Goal: Task Accomplishment & Management: Manage account settings

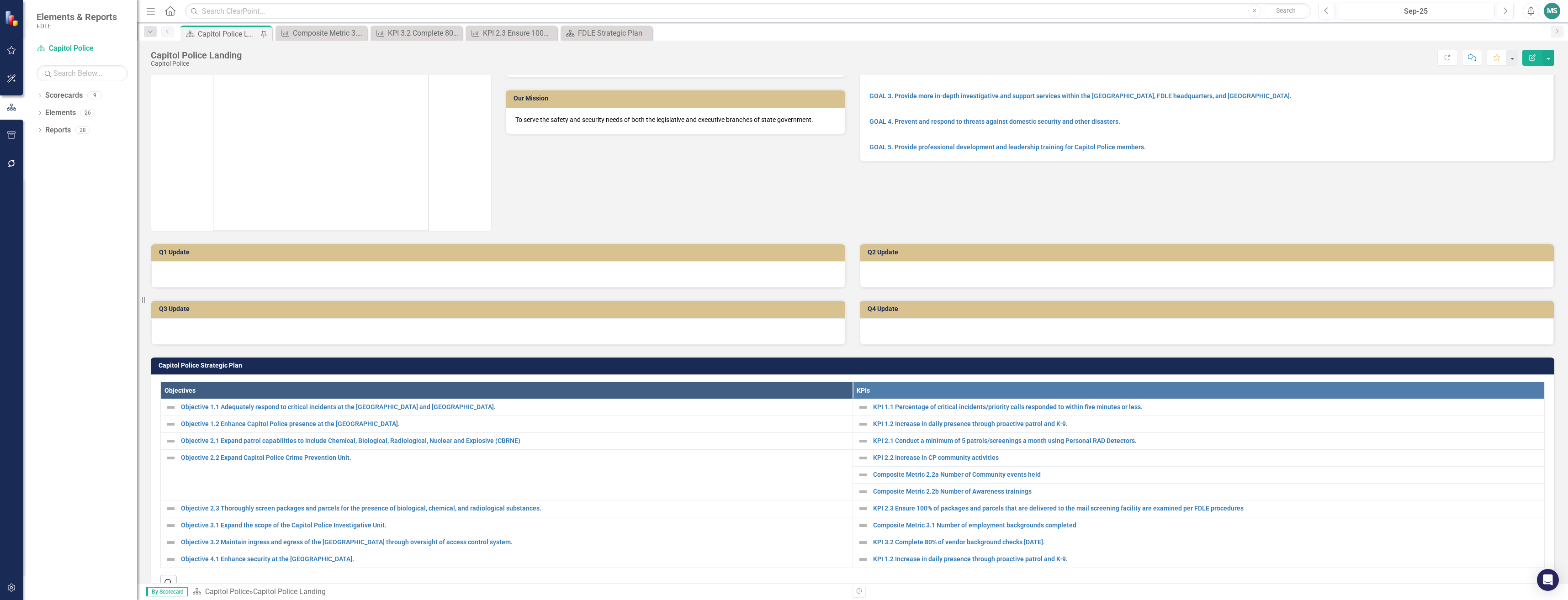
scroll to position [137, 0]
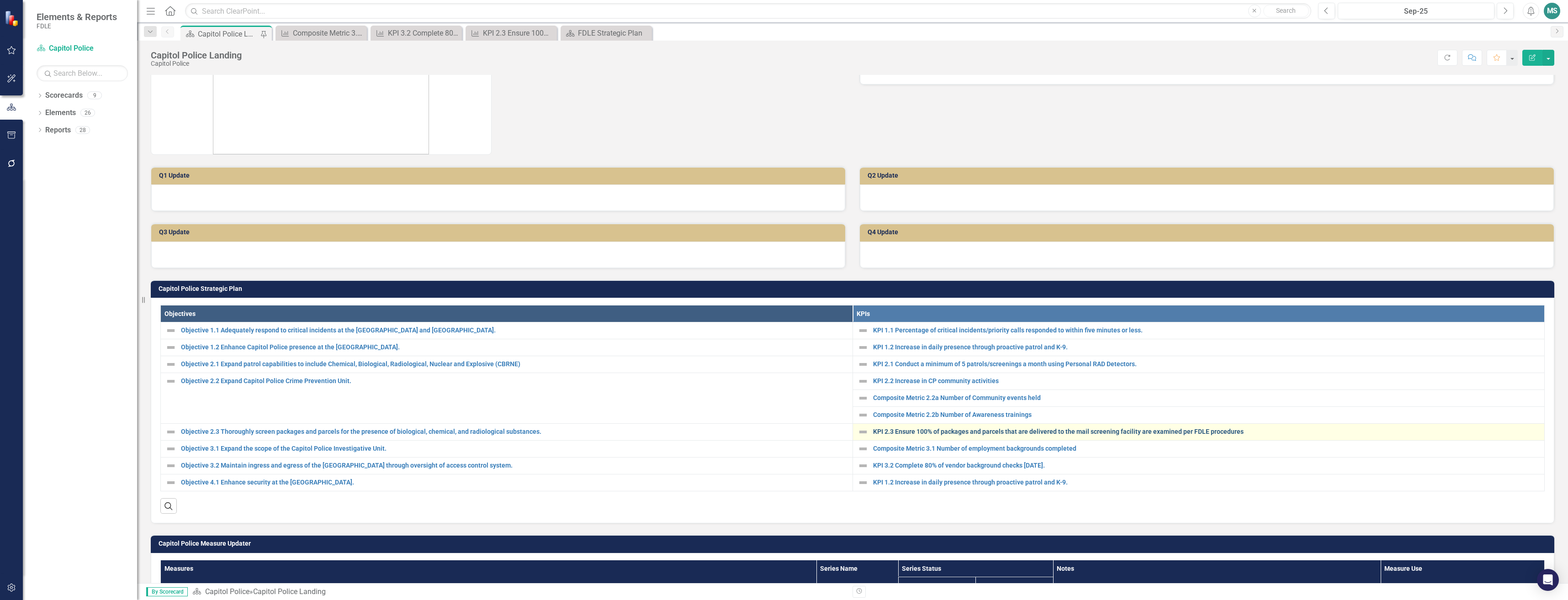
click at [980, 430] on link "KPI 2.3 Ensure 100% of packages and parcels that are delivered to the mail scre…" at bounding box center [1206, 432] width 667 height 7
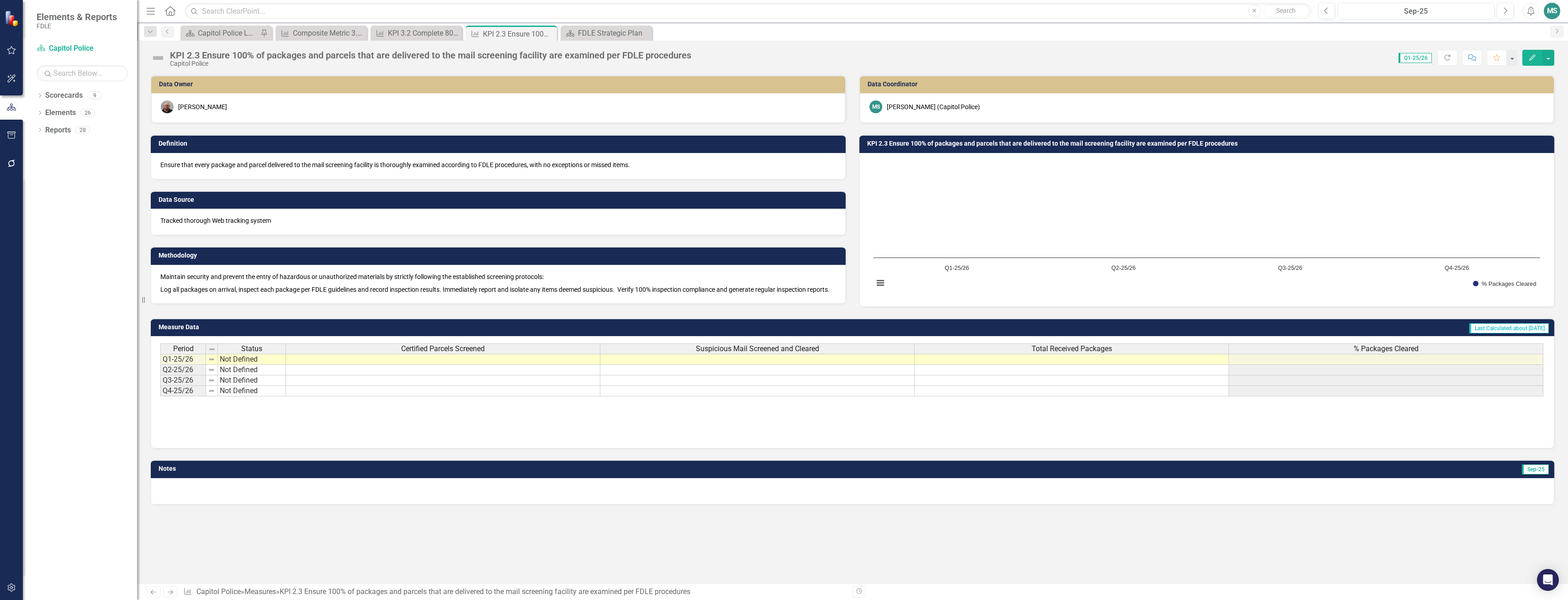
click at [354, 365] on td at bounding box center [443, 359] width 314 height 11
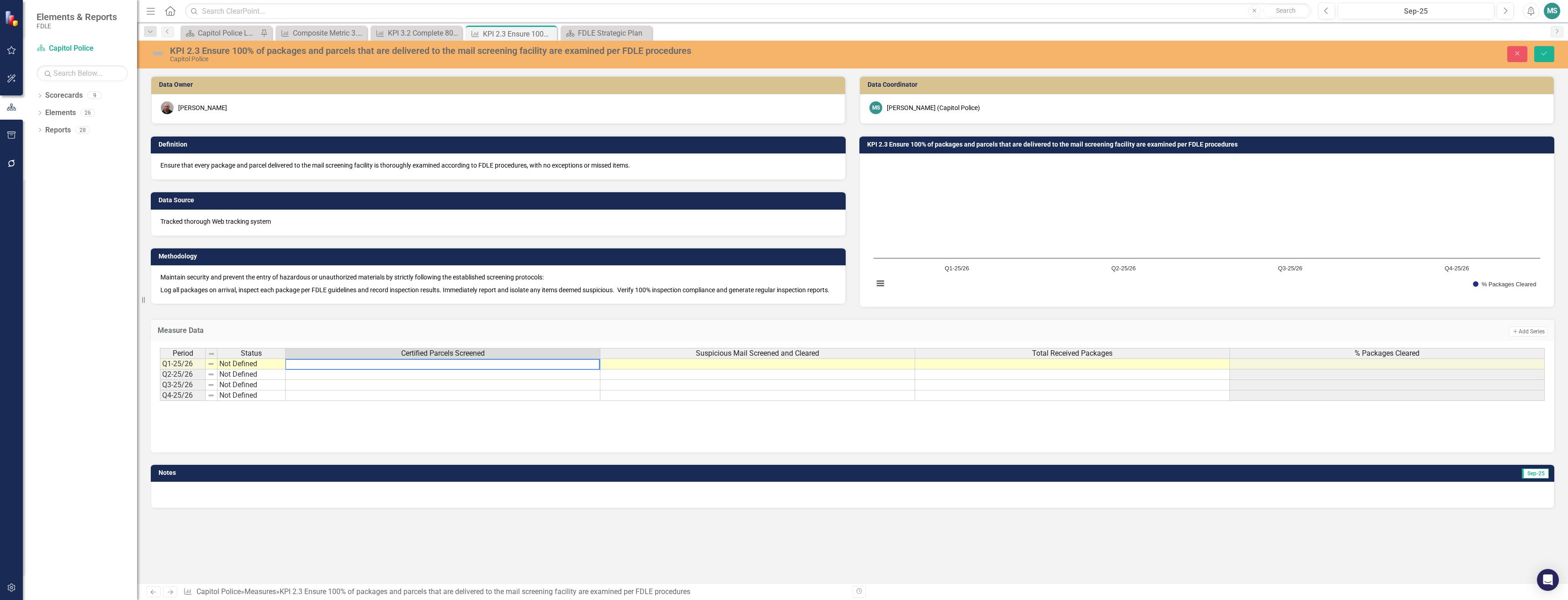
click at [515, 370] on textarea at bounding box center [443, 365] width 315 height 11
click at [615, 370] on td at bounding box center [758, 364] width 315 height 11
click at [298, 370] on textarea "19,162" at bounding box center [443, 365] width 315 height 11
type textarea "19162"
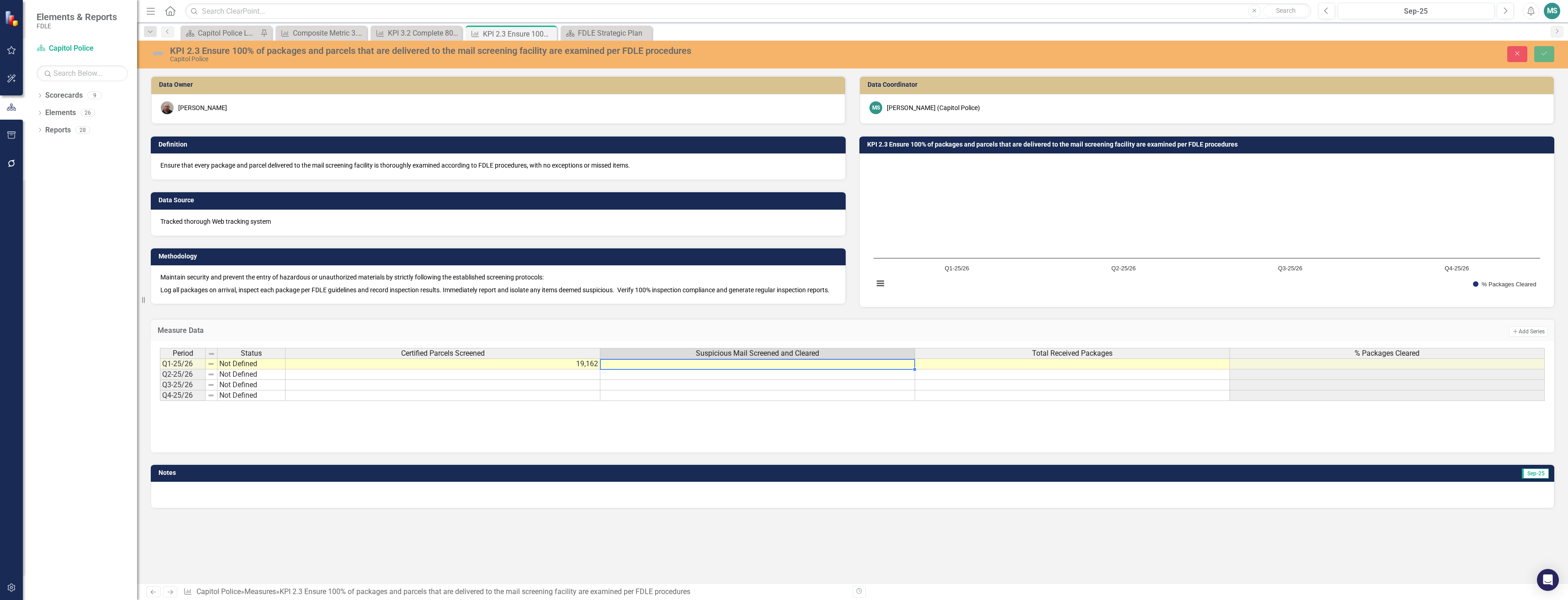
click at [691, 370] on td at bounding box center [758, 364] width 315 height 11
type textarea "8851"
click at [1020, 368] on td at bounding box center [1073, 364] width 315 height 11
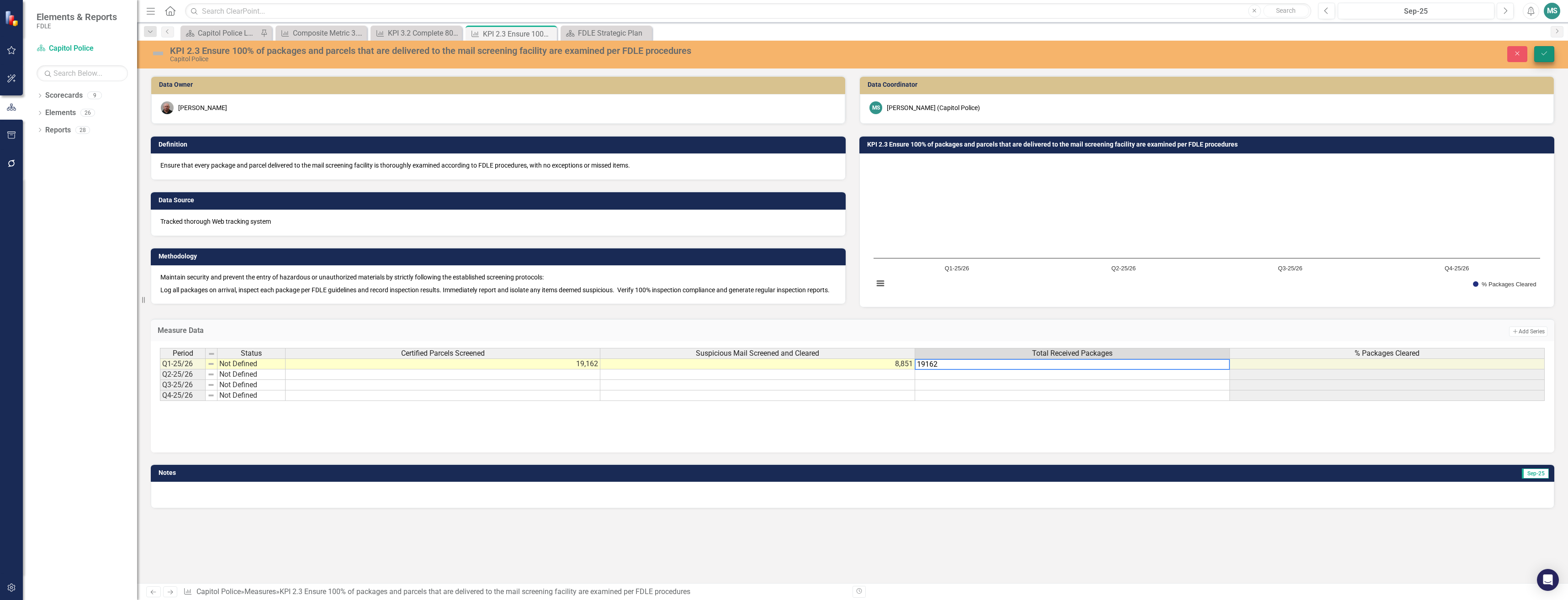
type textarea "19162"
click at [1545, 49] on button "Save" at bounding box center [1544, 54] width 20 height 16
